Goal: Information Seeking & Learning: Learn about a topic

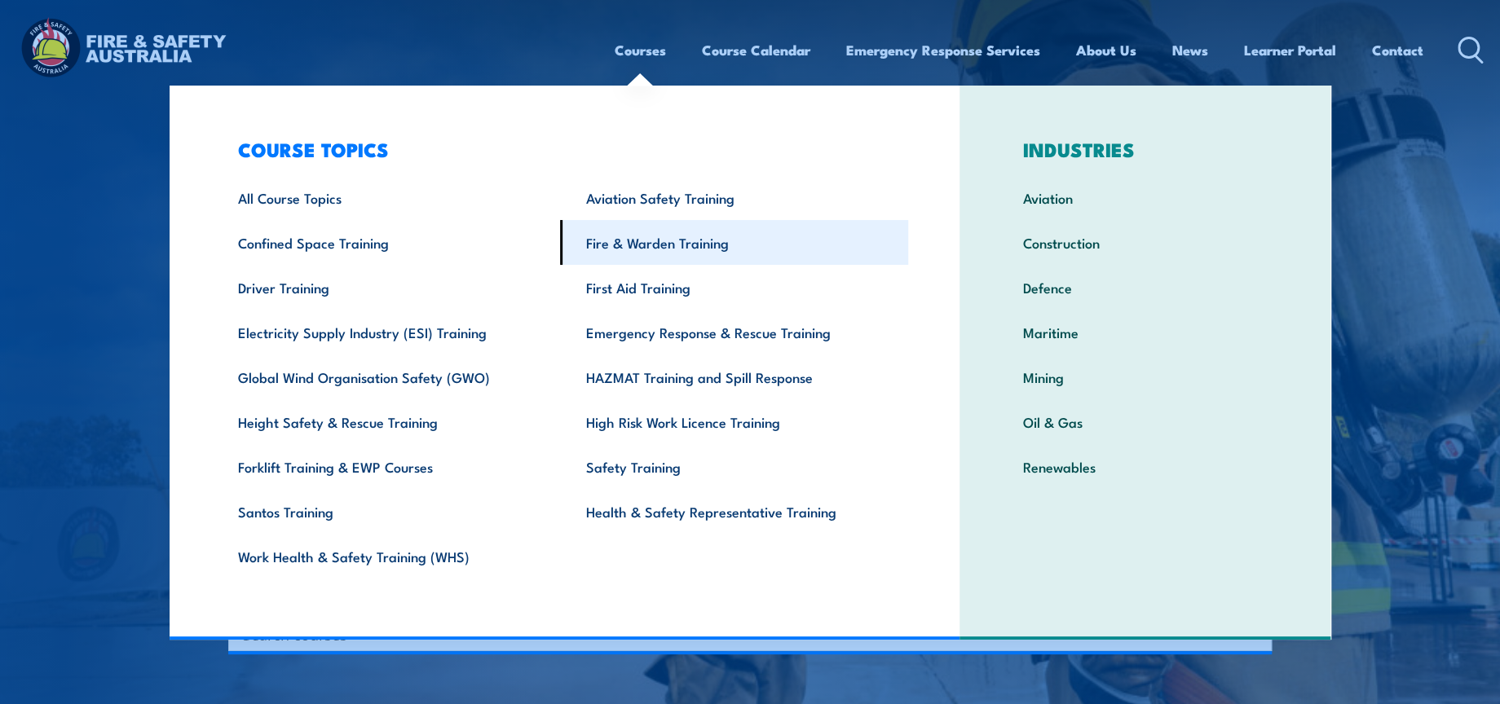
click at [662, 241] on link "Fire & Warden Training" at bounding box center [734, 242] width 348 height 45
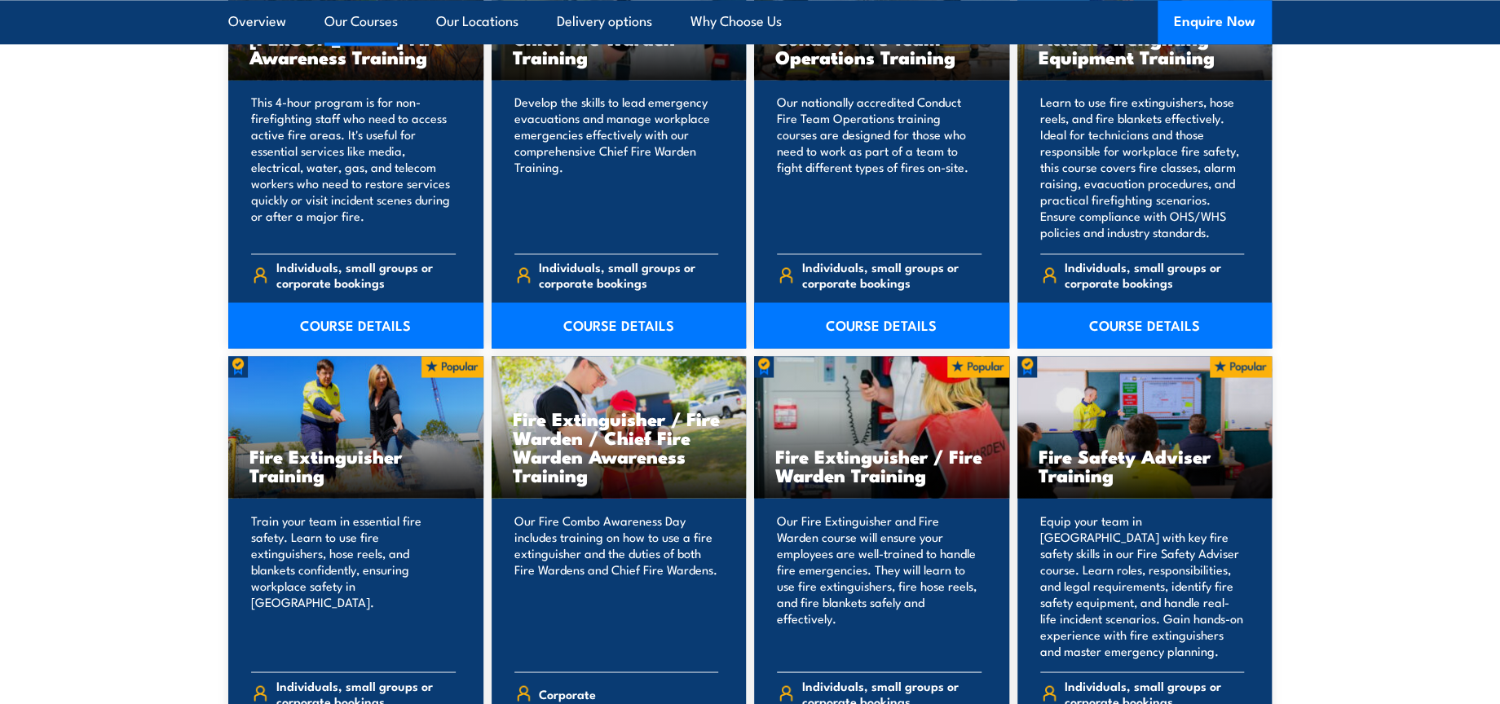
scroll to position [1539, 0]
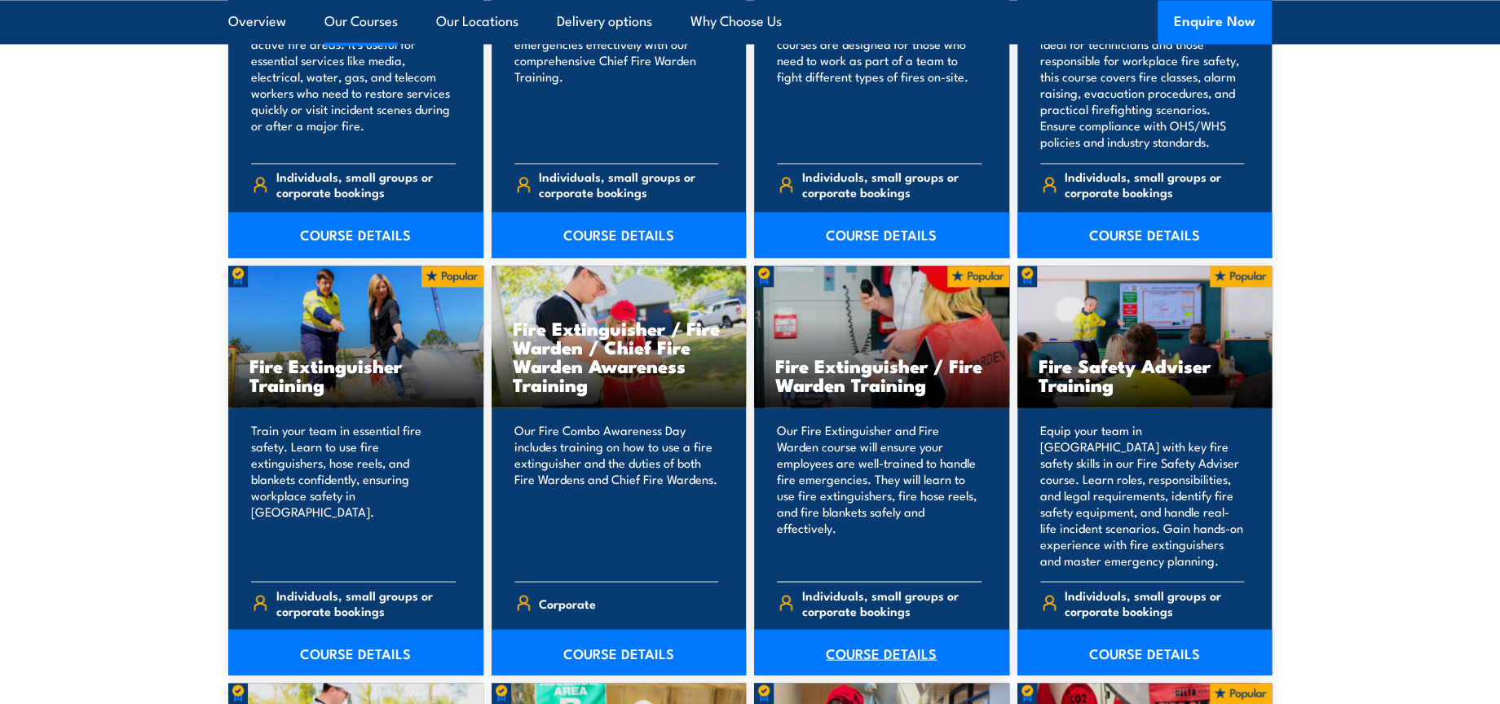
click at [895, 655] on link "COURSE DETAILS" at bounding box center [881, 652] width 255 height 46
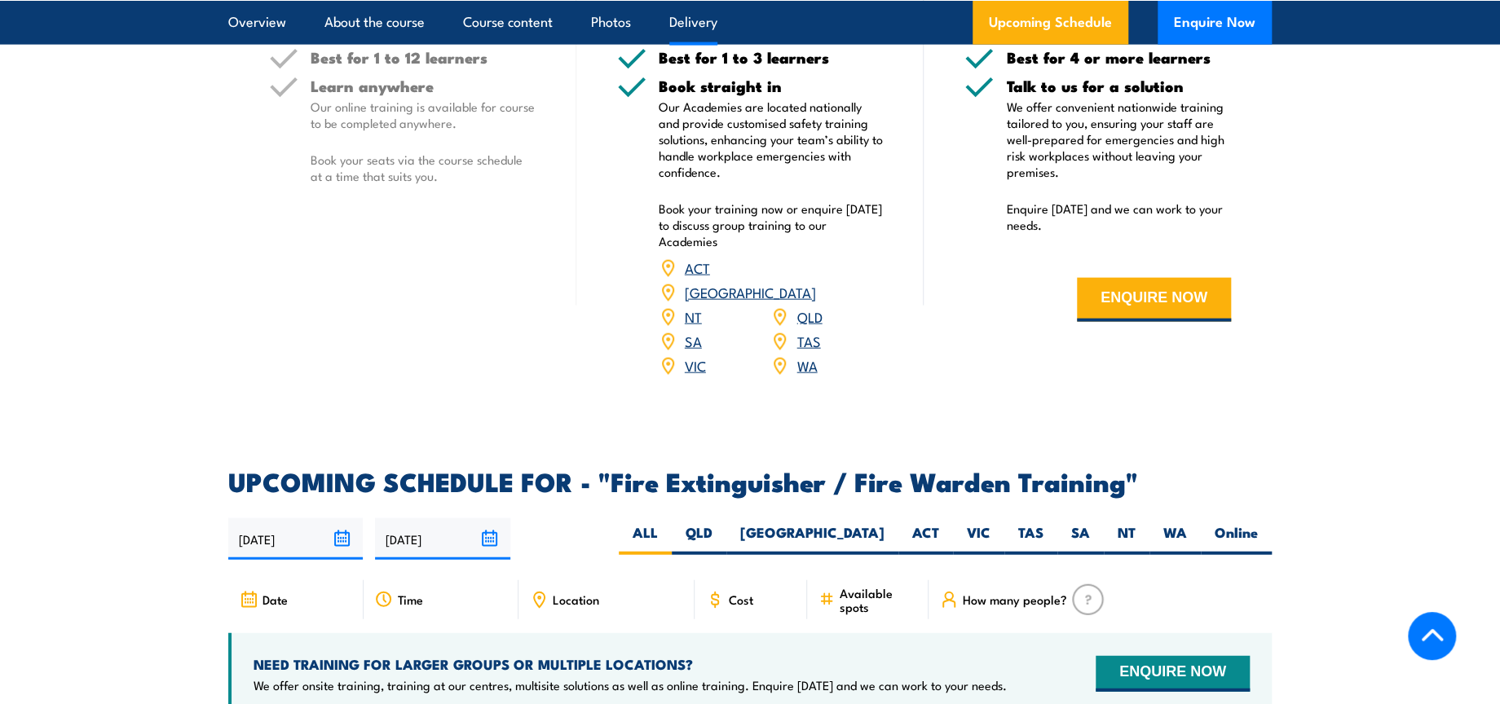
scroll to position [2446, 0]
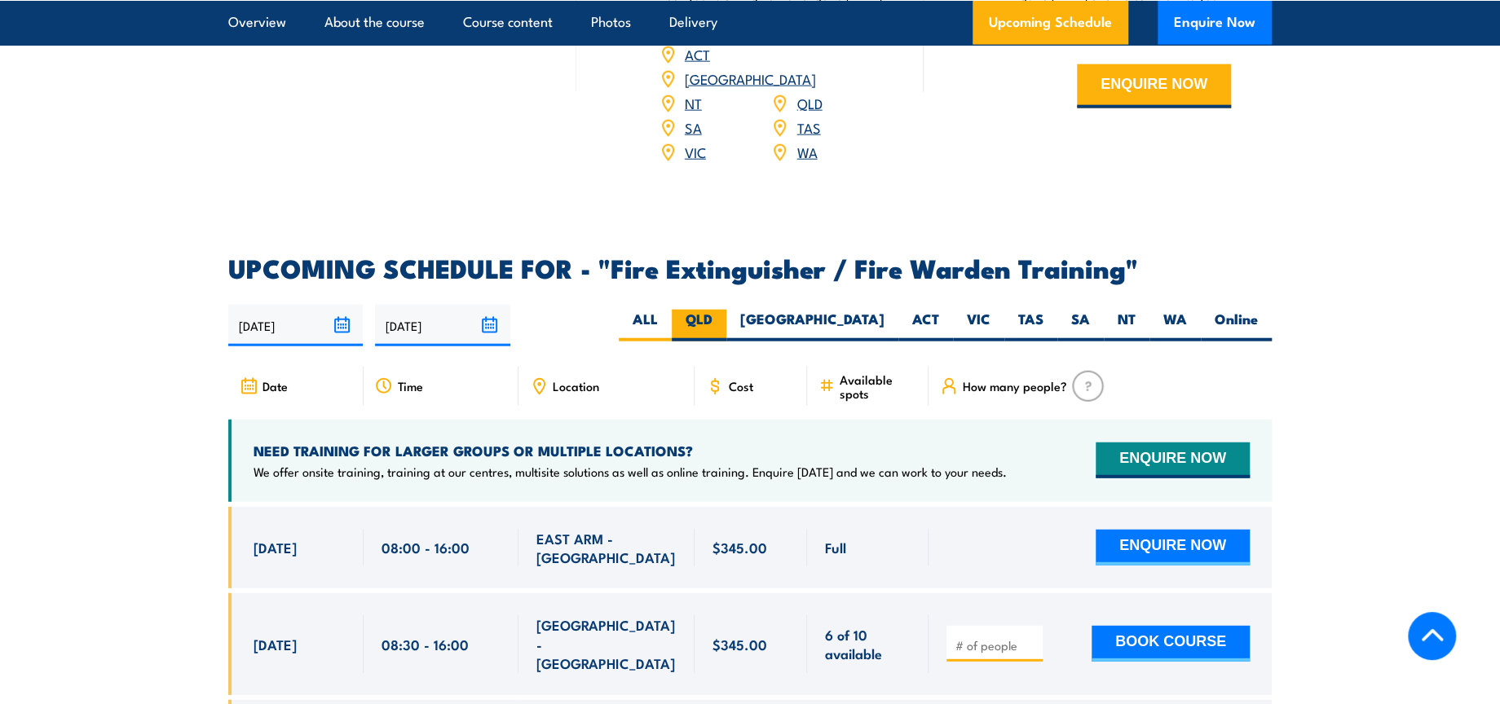
drag, startPoint x: 808, startPoint y: 302, endPoint x: 797, endPoint y: 302, distance: 10.6
click at [726, 310] on label "QLD" at bounding box center [699, 326] width 55 height 32
click at [723, 310] on input "QLD" at bounding box center [718, 315] width 11 height 11
radio input "true"
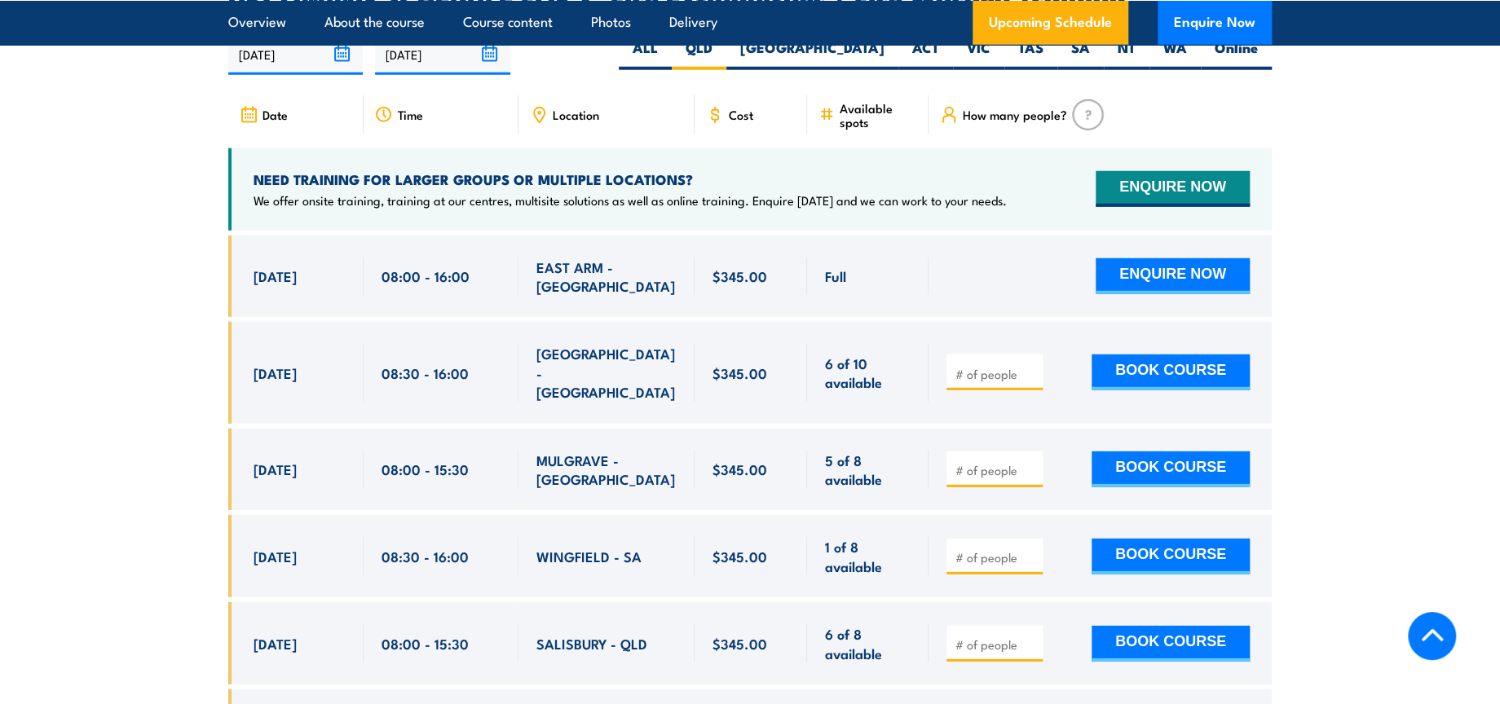
scroll to position [2808, 0]
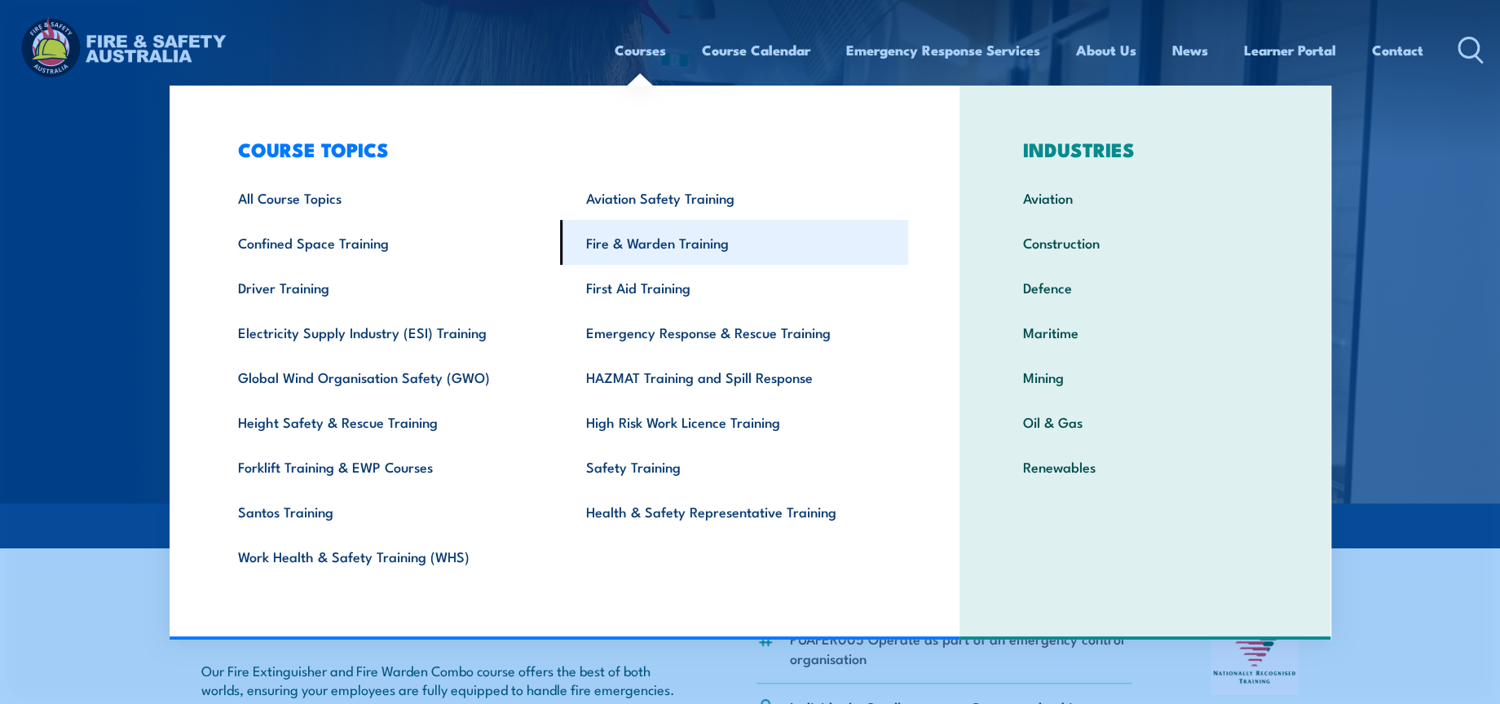
click at [652, 235] on link "Fire & Warden Training" at bounding box center [734, 242] width 348 height 45
click at [646, 238] on link "Fire & Warden Training" at bounding box center [734, 242] width 348 height 45
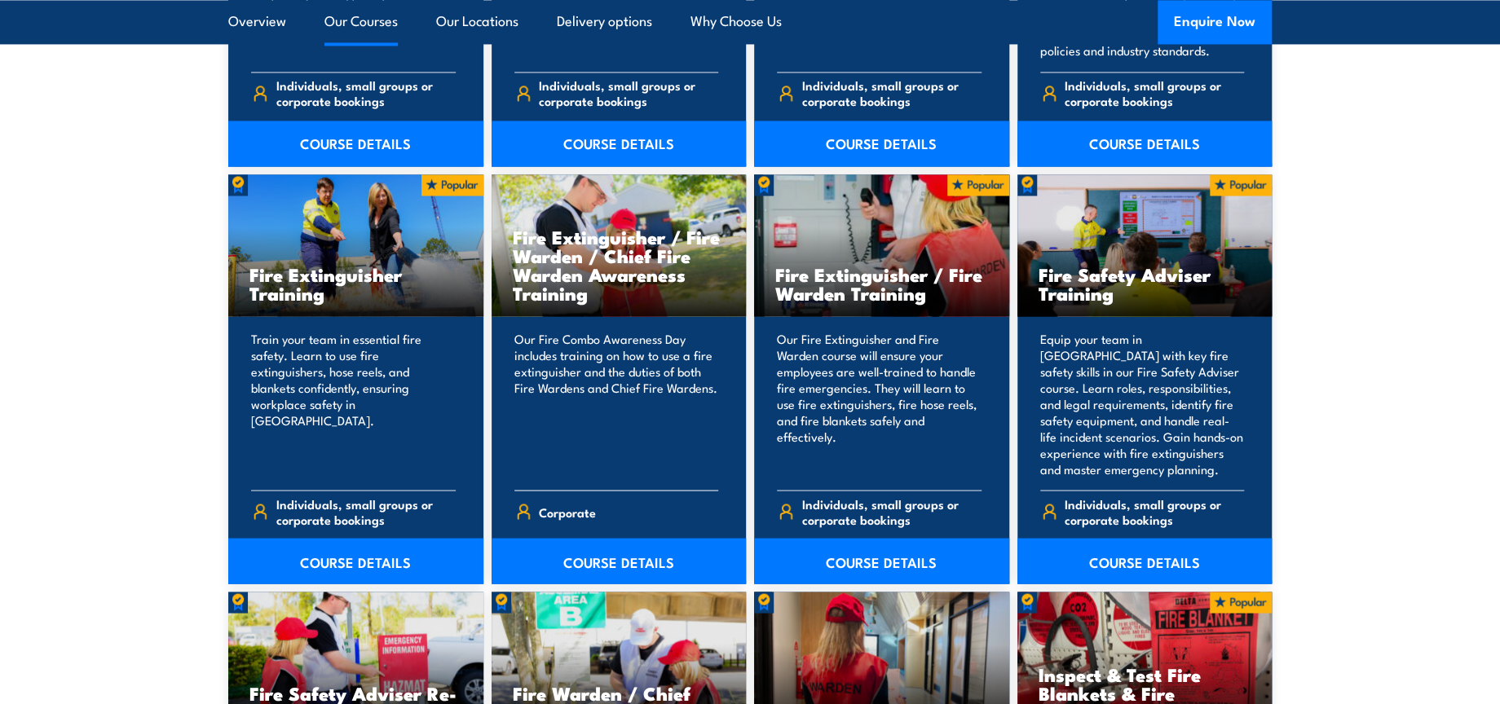
scroll to position [1268, 0]
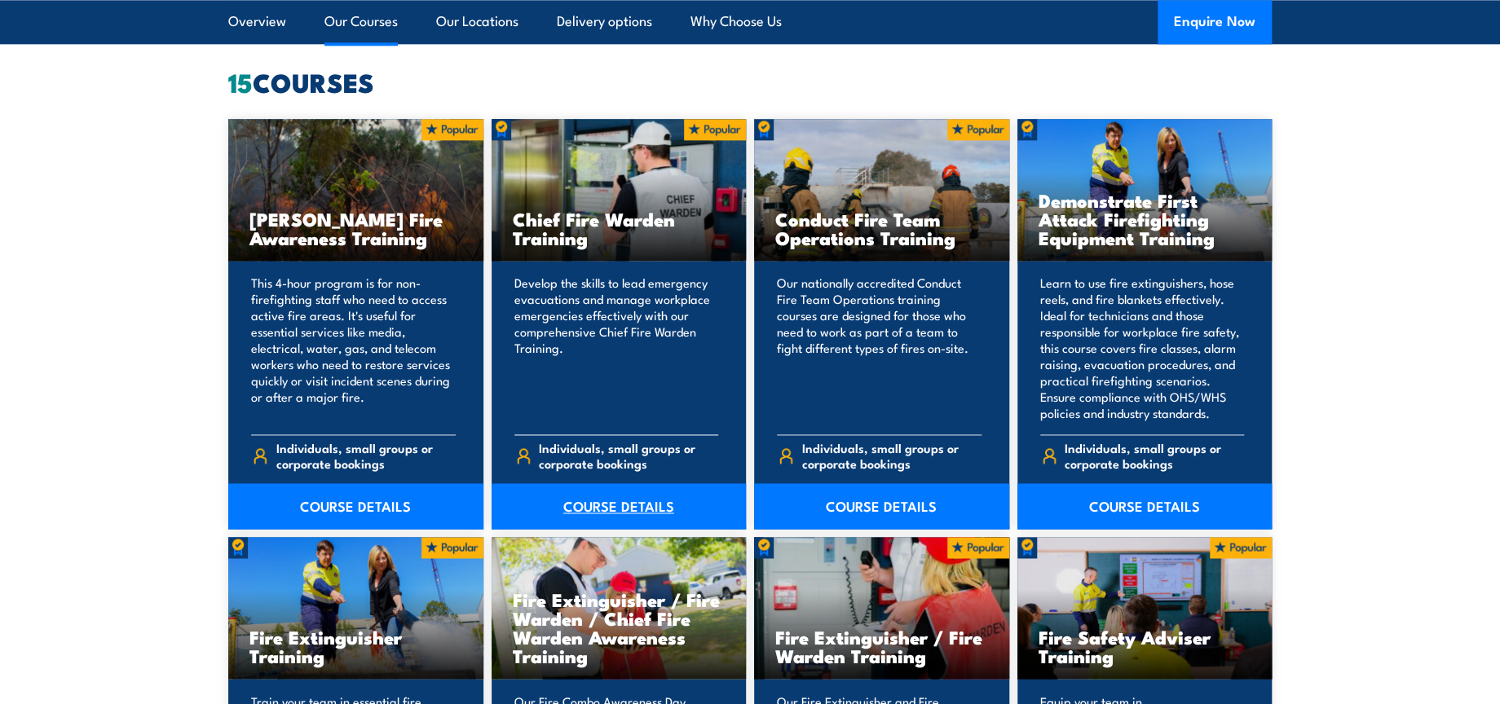
click at [628, 501] on link "COURSE DETAILS" at bounding box center [619, 506] width 255 height 46
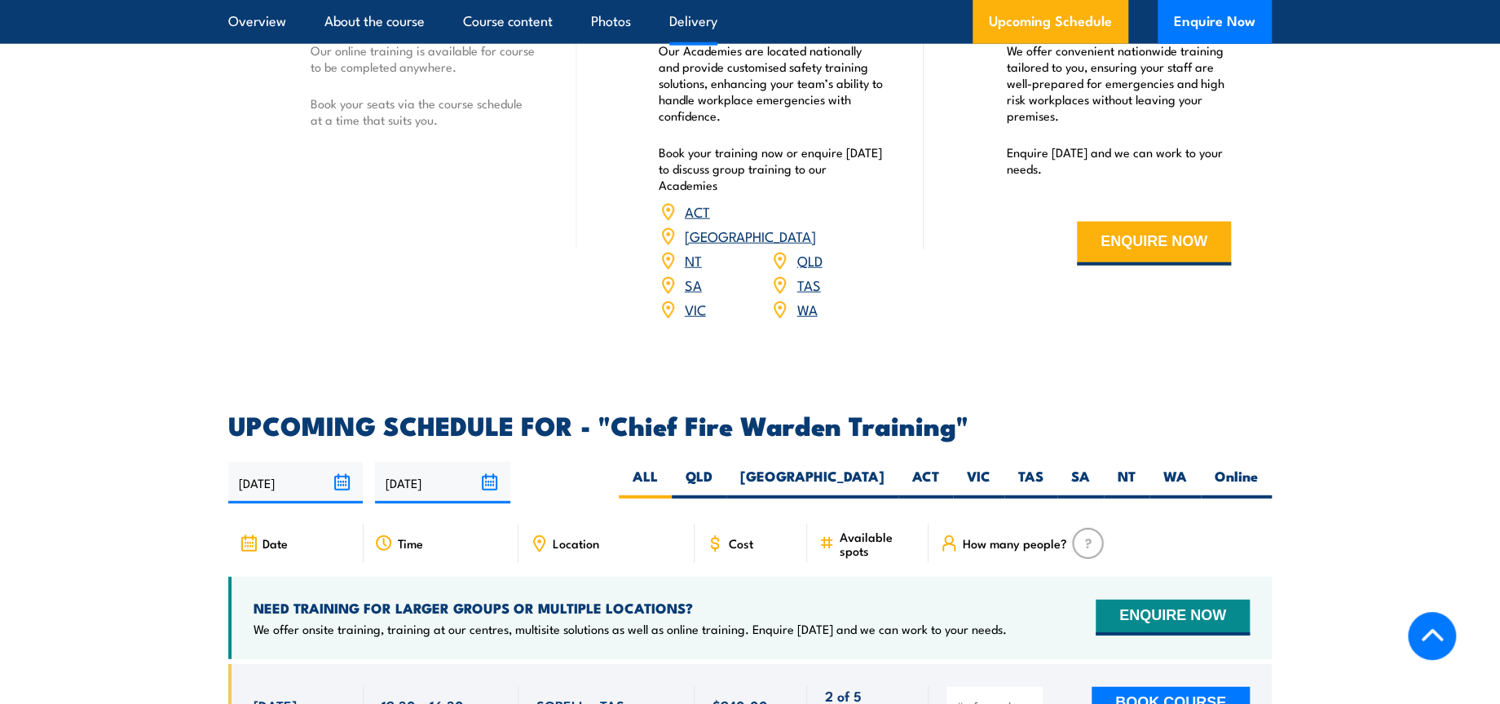
scroll to position [2536, 0]
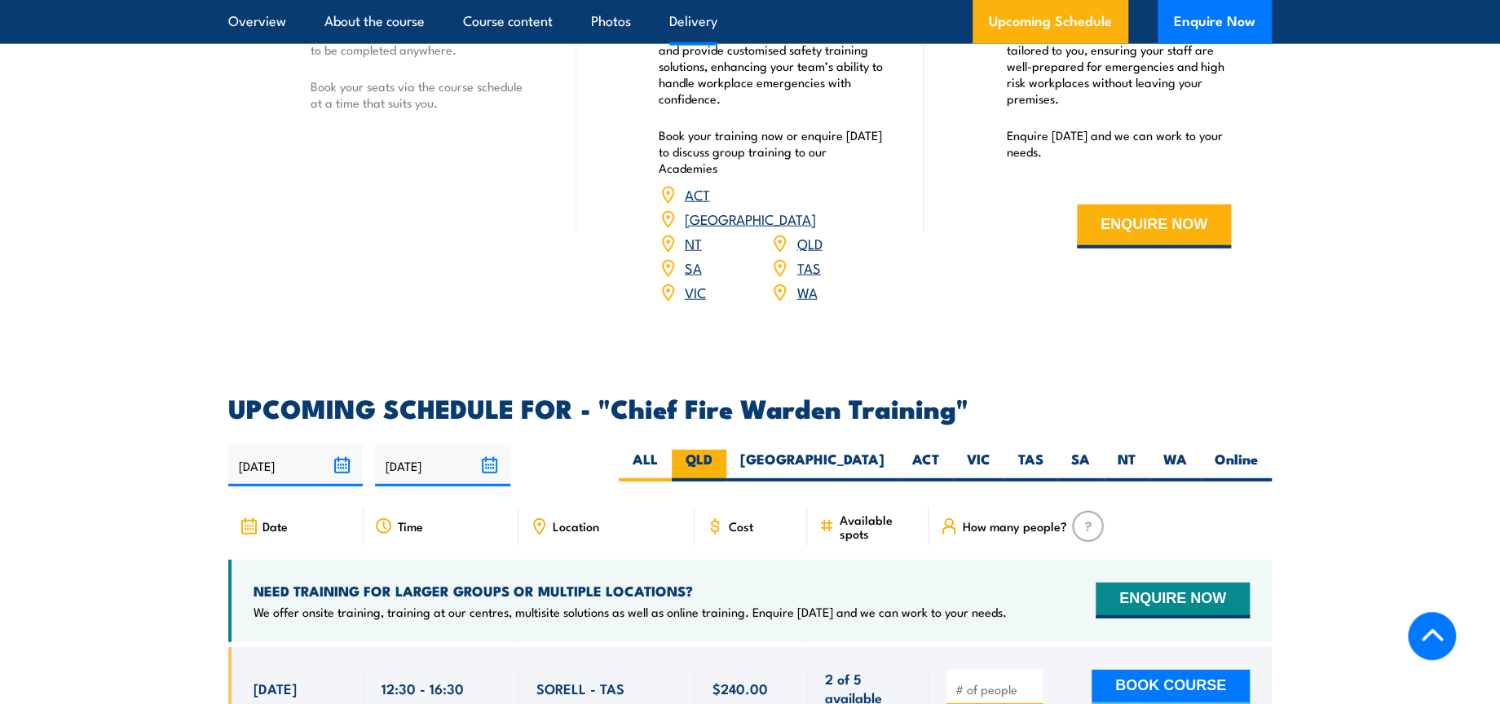
click at [726, 450] on label "QLD" at bounding box center [699, 466] width 55 height 32
click at [723, 450] on input "QLD" at bounding box center [718, 455] width 11 height 11
radio input "true"
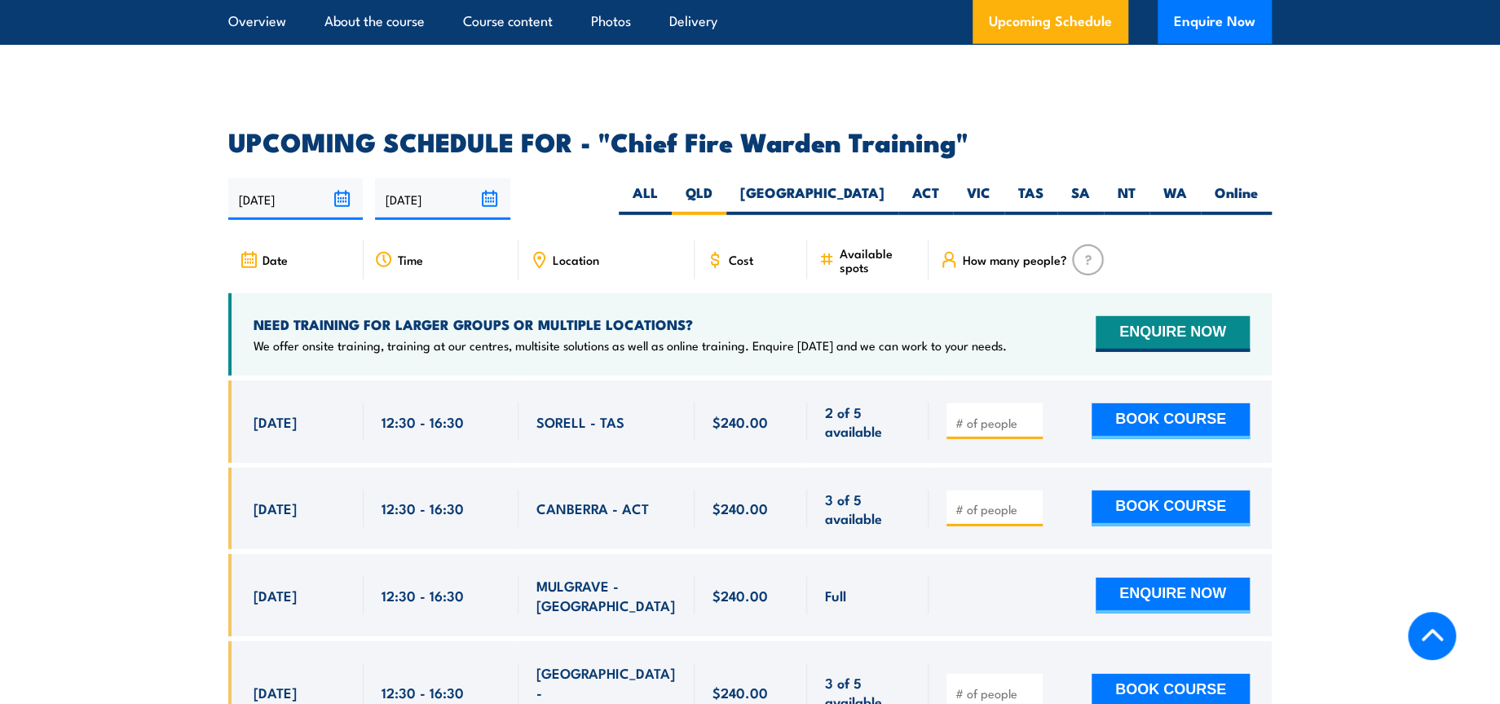
scroll to position [2808, 0]
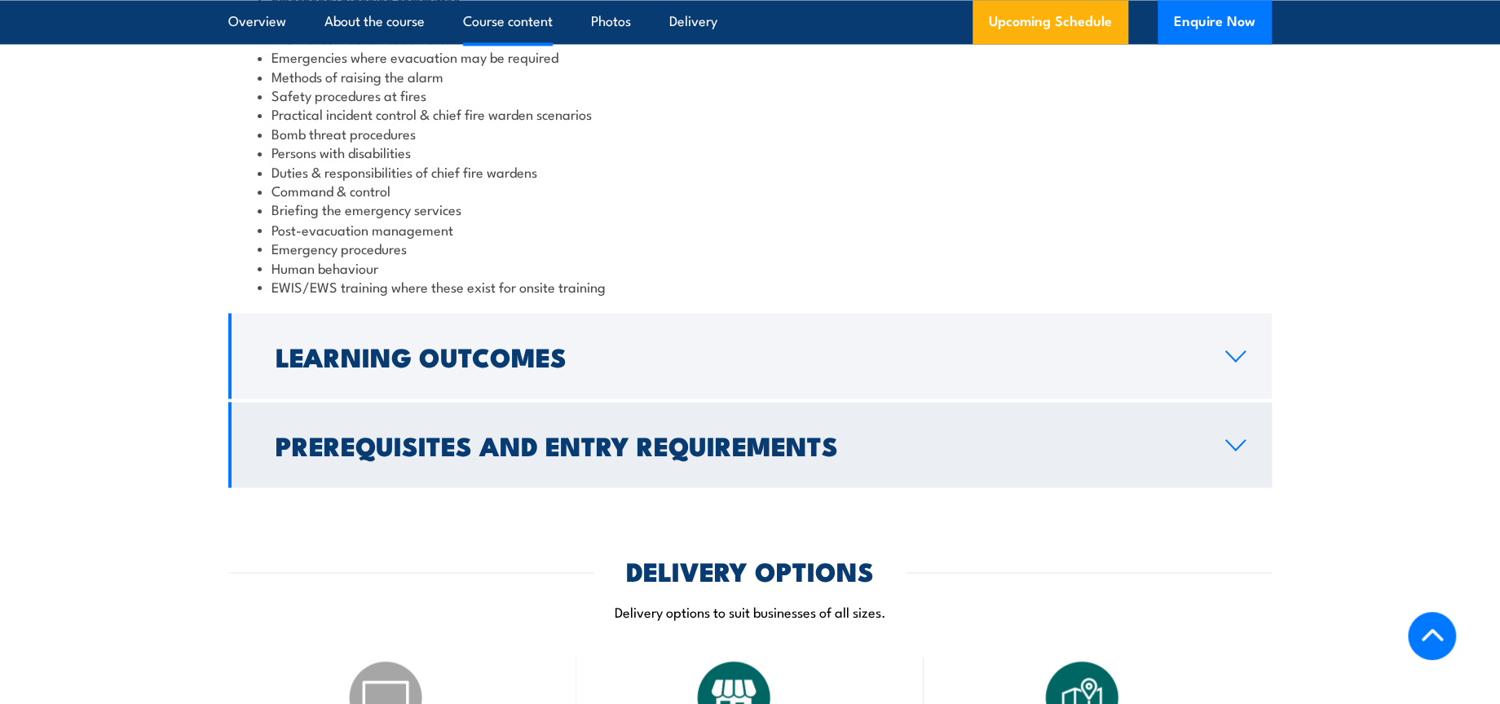
click at [416, 435] on h2 "Prerequisites and Entry Requirements" at bounding box center [738, 444] width 924 height 23
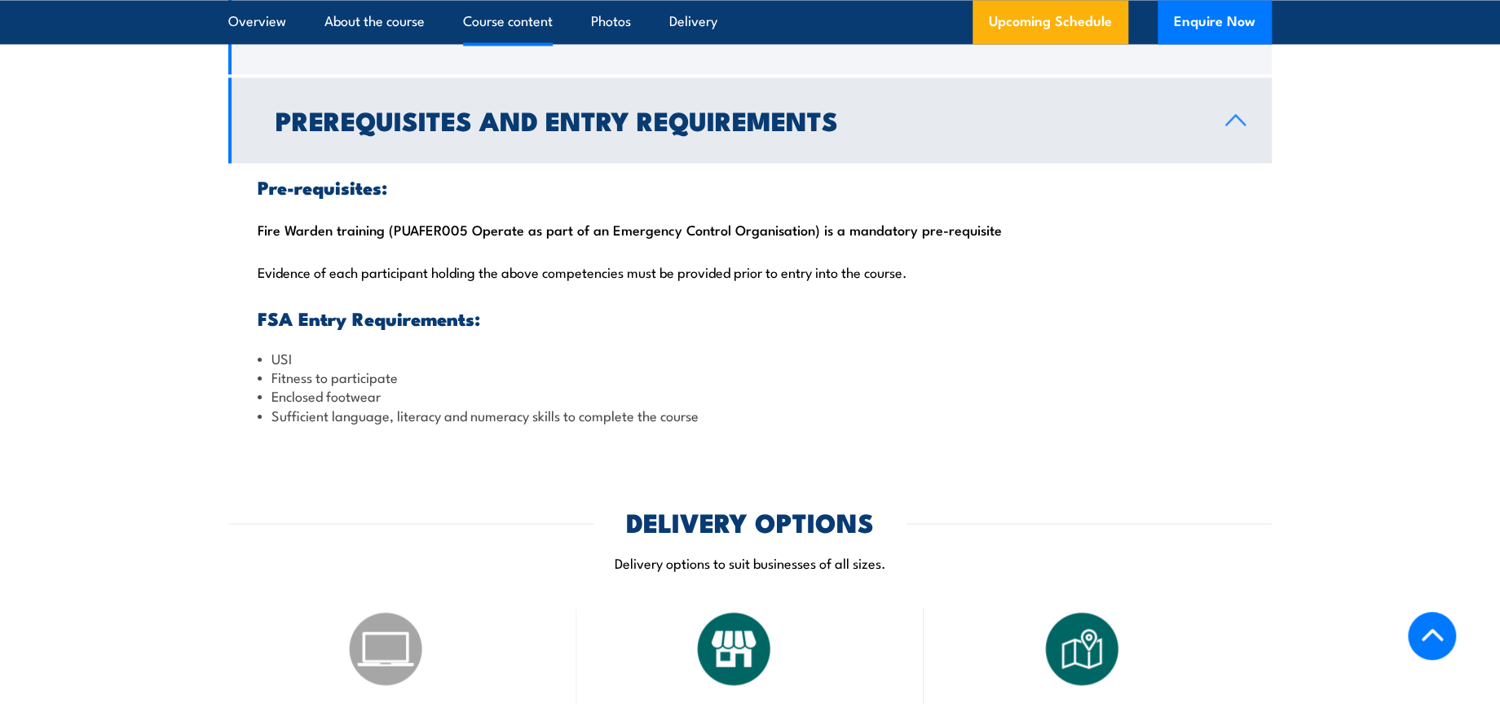
scroll to position [1602, 0]
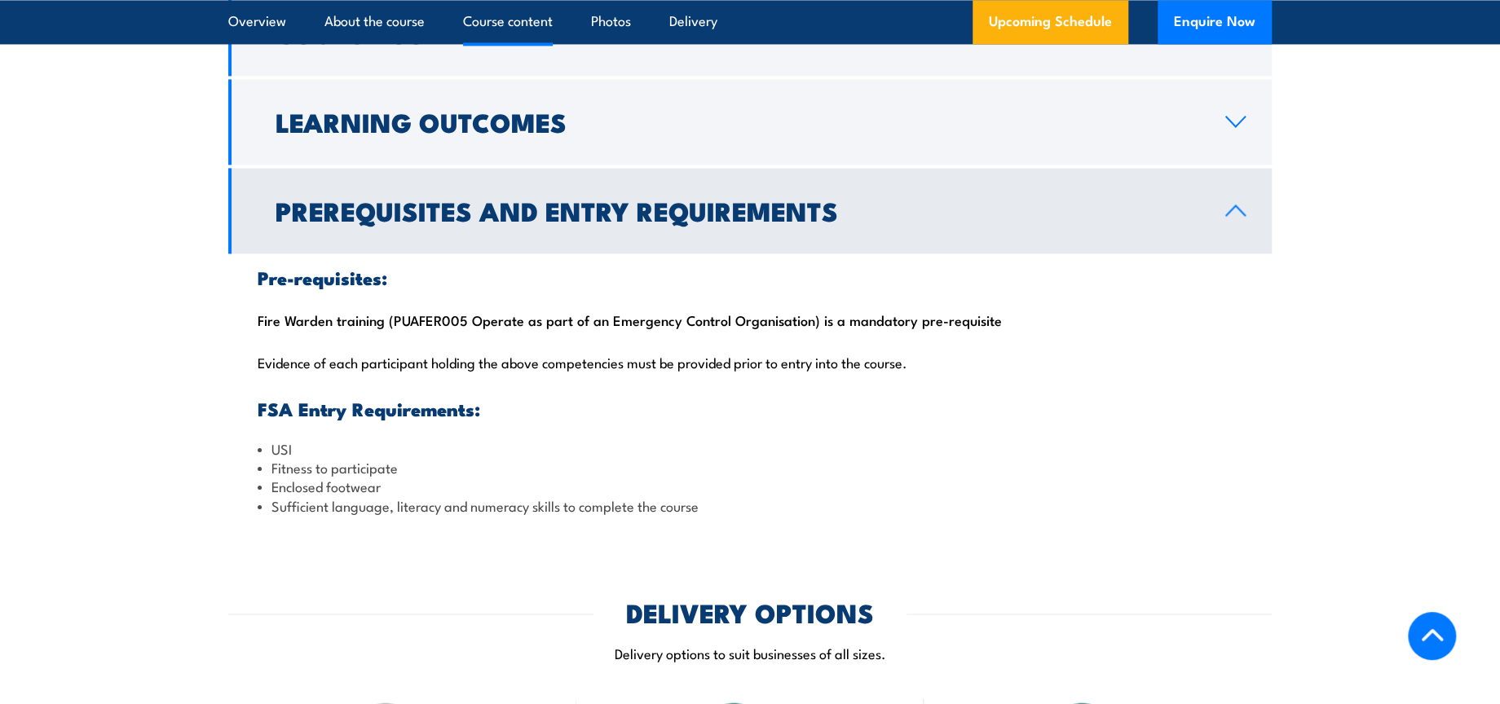
click at [1282, 364] on section "Course Content Australian Standard 3745-2010 Emergency planning committee Emerg…" at bounding box center [750, 260] width 1500 height 540
